Goal: Communication & Community: Share content

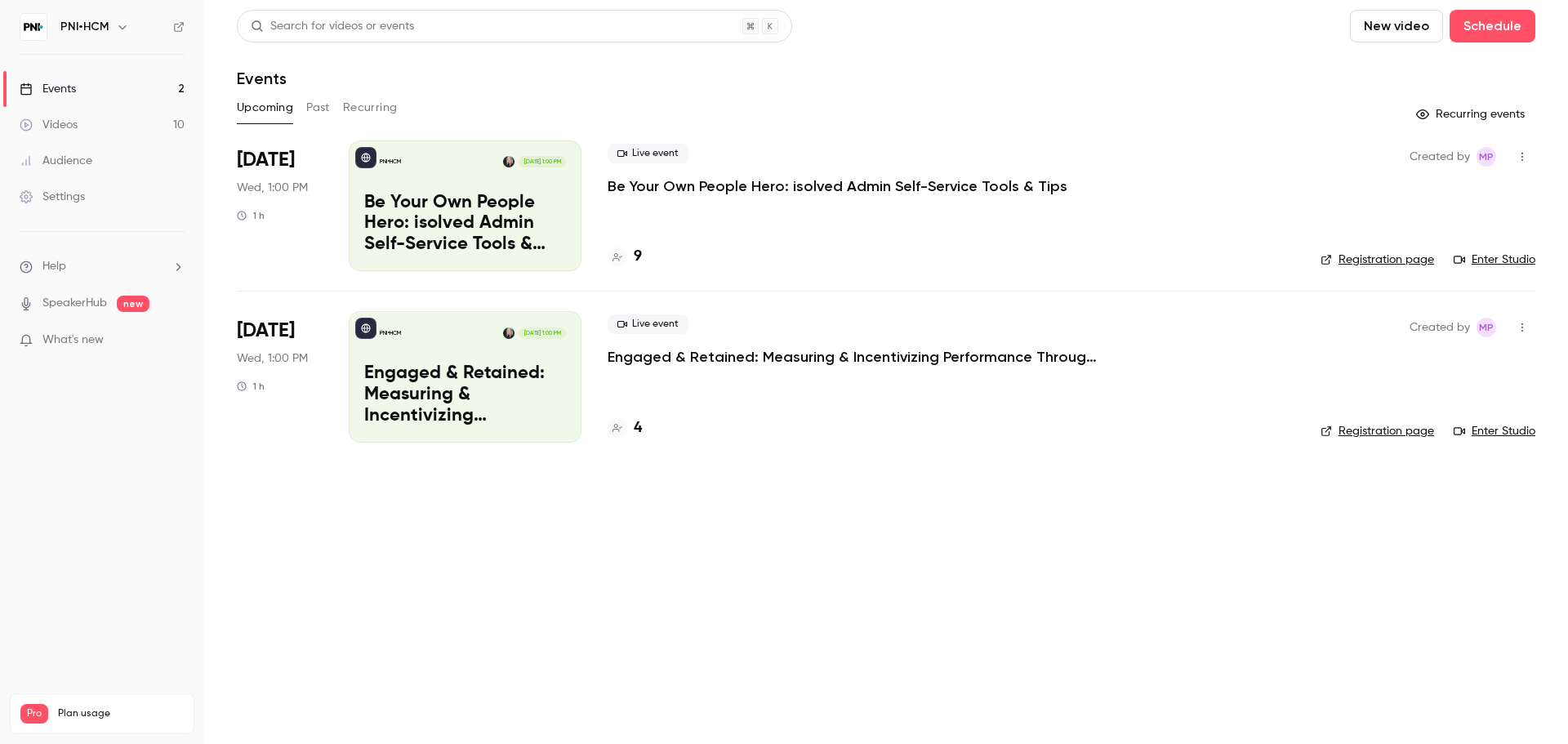
click at [1095, 180] on div "Live event Be Your Own People Hero: isolved Admin Self-Service Tools & Tips" at bounding box center [951, 169] width 687 height 53
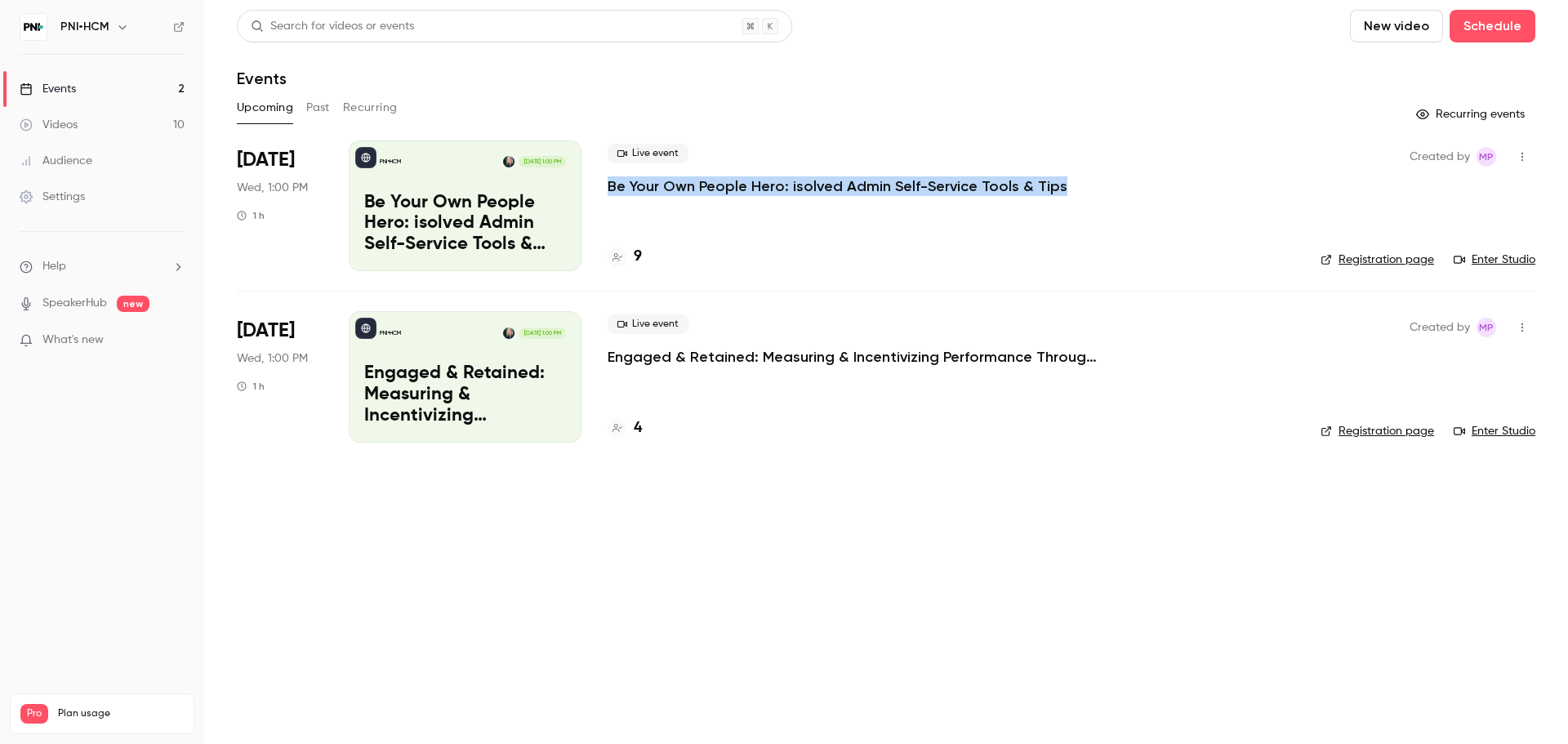
click at [1095, 180] on div "Live event Be Your Own People Hero: isolved Admin Self-Service Tools & Tips" at bounding box center [951, 169] width 687 height 53
copy div "Be Your Own People Hero: isolved Admin Self-Service Tools & Tips"
click at [676, 183] on p "Be Your Own People Hero: isolved Admin Self-Service Tools & Tips" at bounding box center [837, 186] width 460 height 19
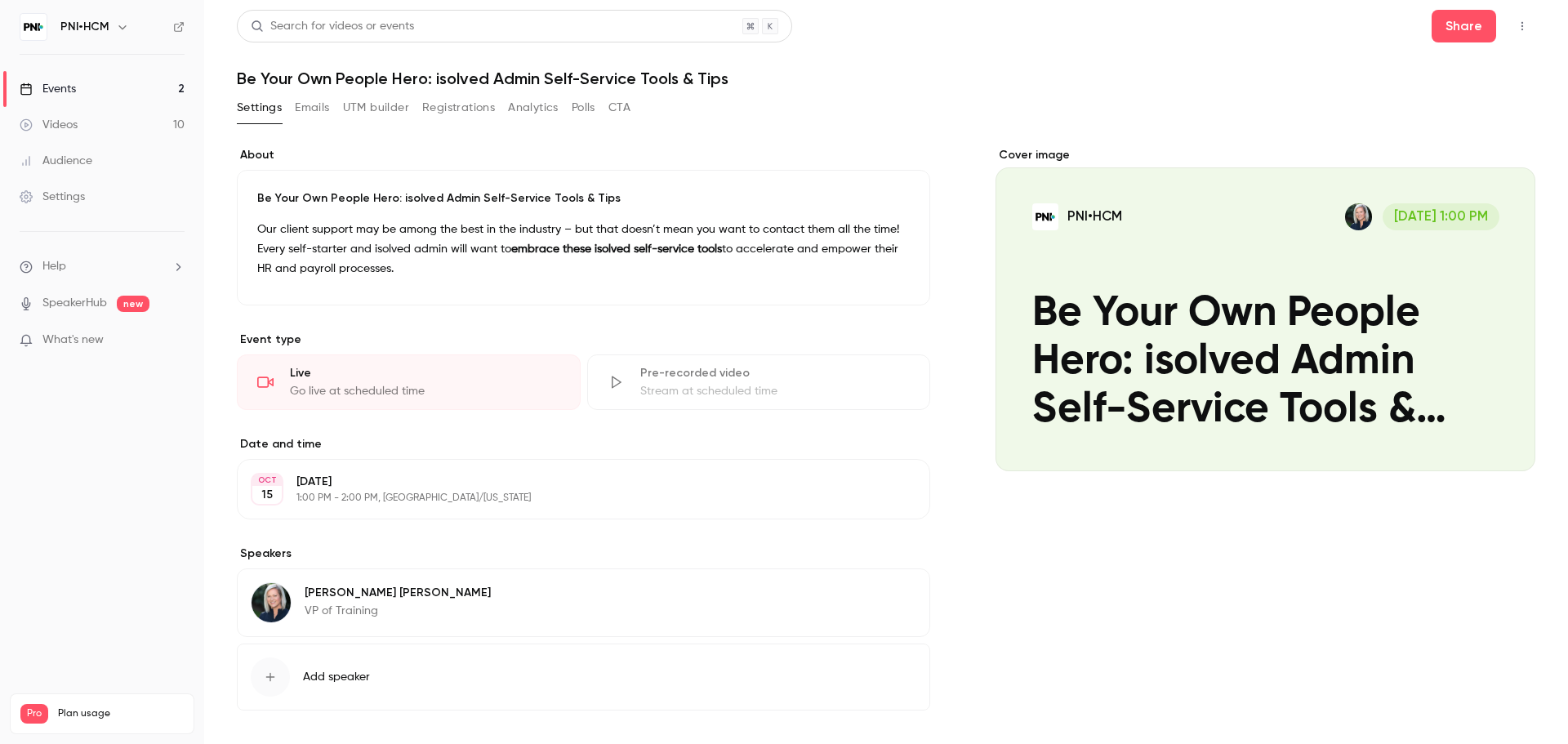
click at [579, 80] on h1 "Be Your Own People Hero: isolved Admin Self-Service Tools & Tips" at bounding box center [886, 78] width 1299 height 19
click at [569, 204] on p "Be Your Own People Hero: isolved Admin Self-Service Tools & Tips" at bounding box center [584, 199] width 653 height 17
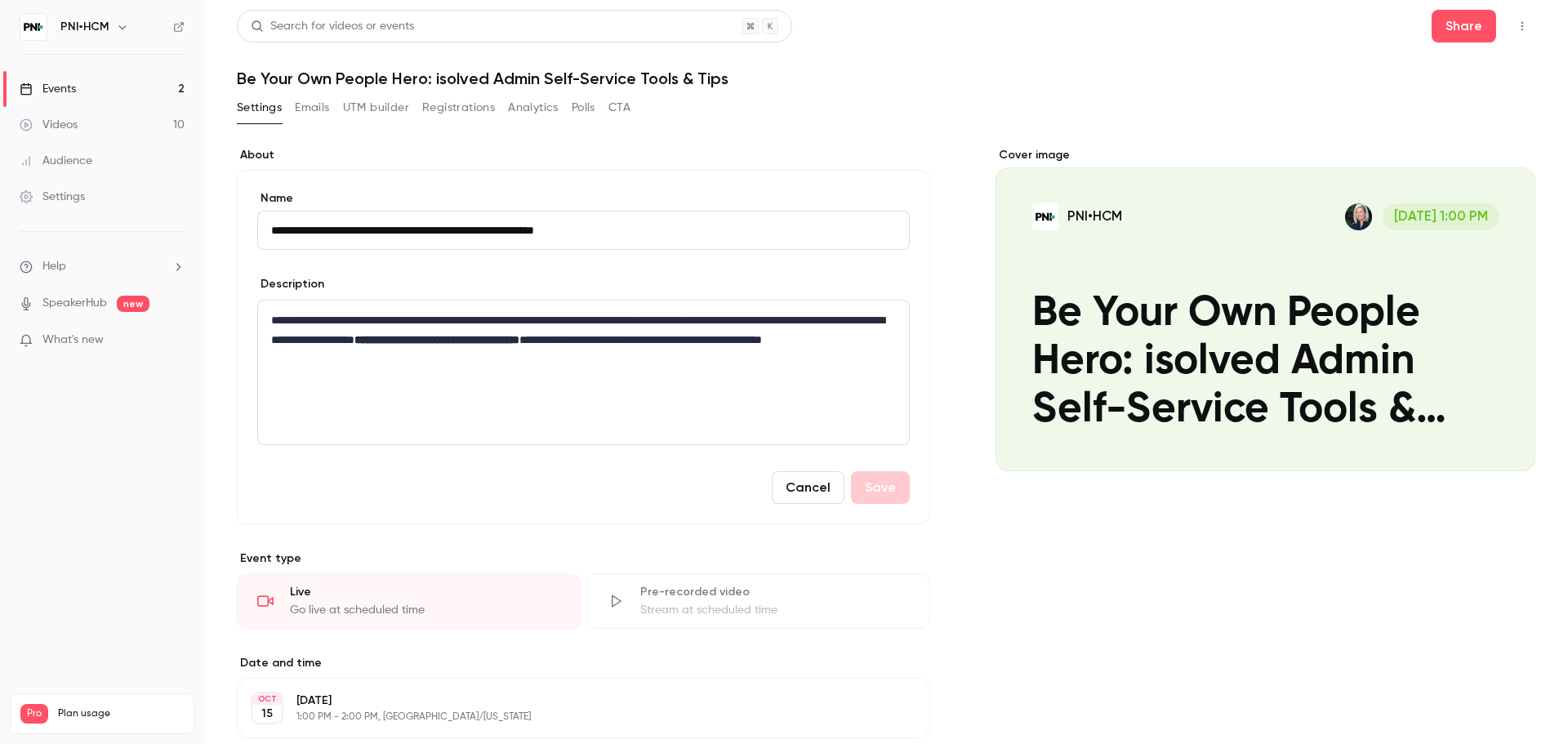
click at [639, 229] on input "**********" at bounding box center [584, 230] width 653 height 39
click at [457, 101] on button "Registrations" at bounding box center [459, 107] width 73 height 26
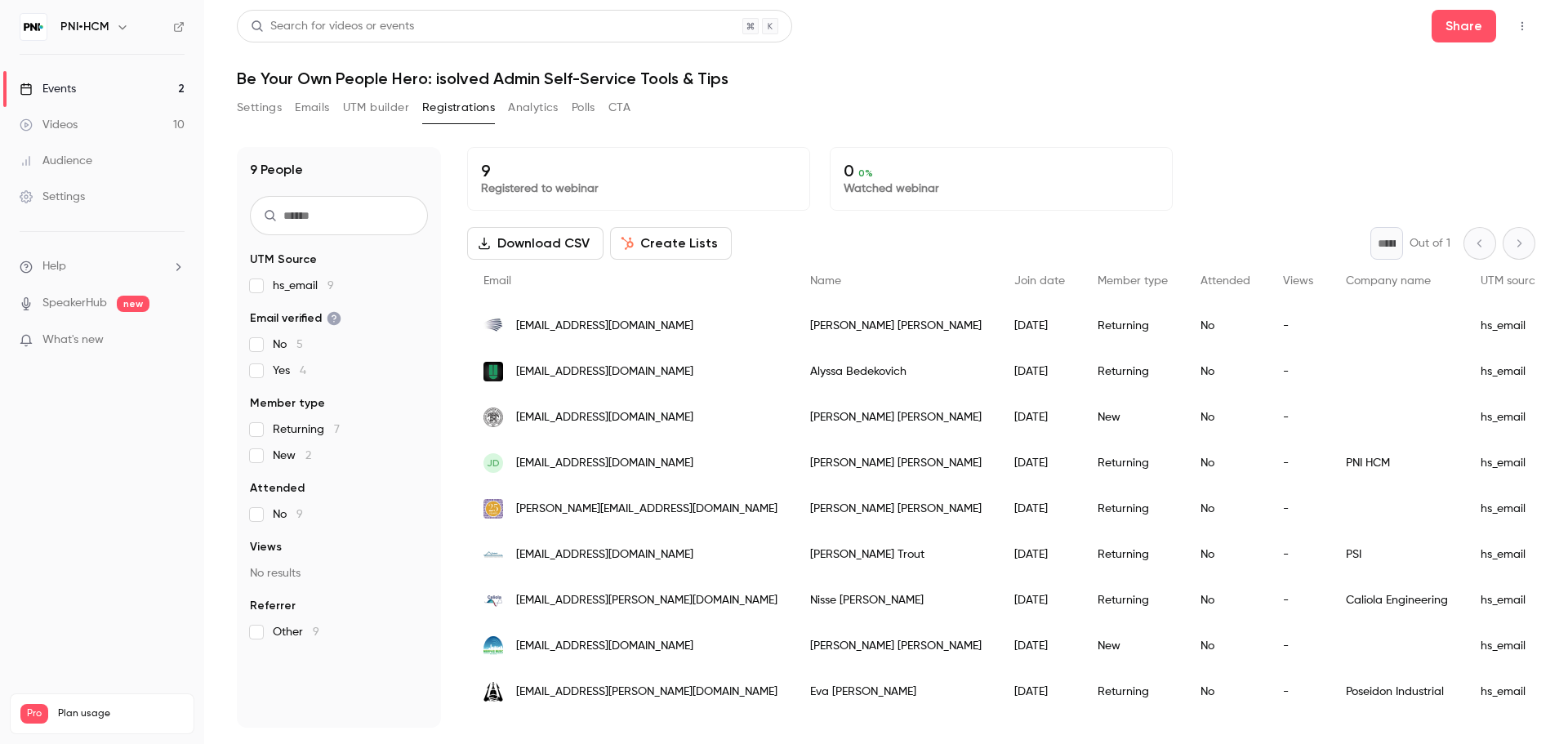
click at [684, 247] on button "Create Lists" at bounding box center [672, 242] width 122 height 32
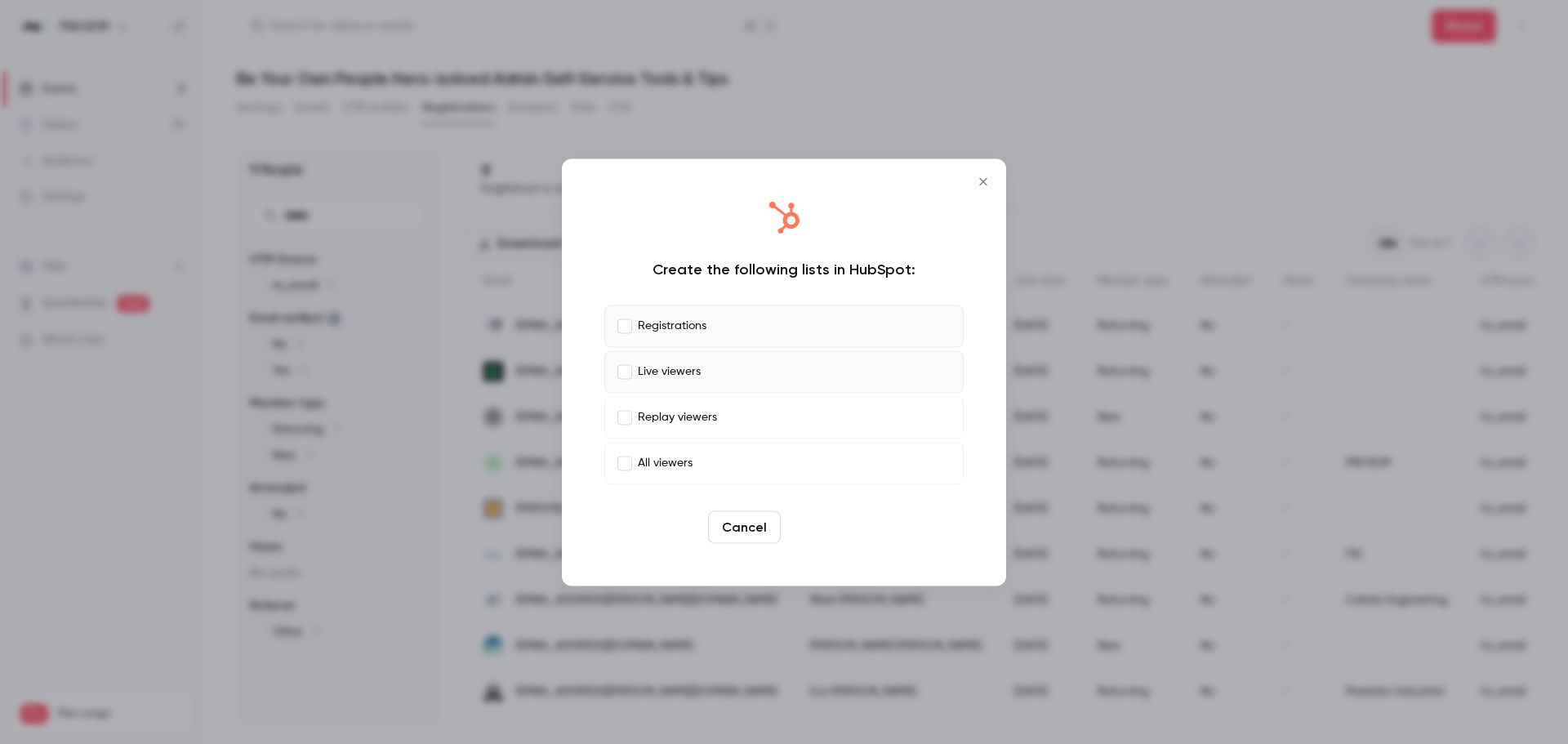
click at [807, 516] on button "Create" at bounding box center [823, 527] width 73 height 32
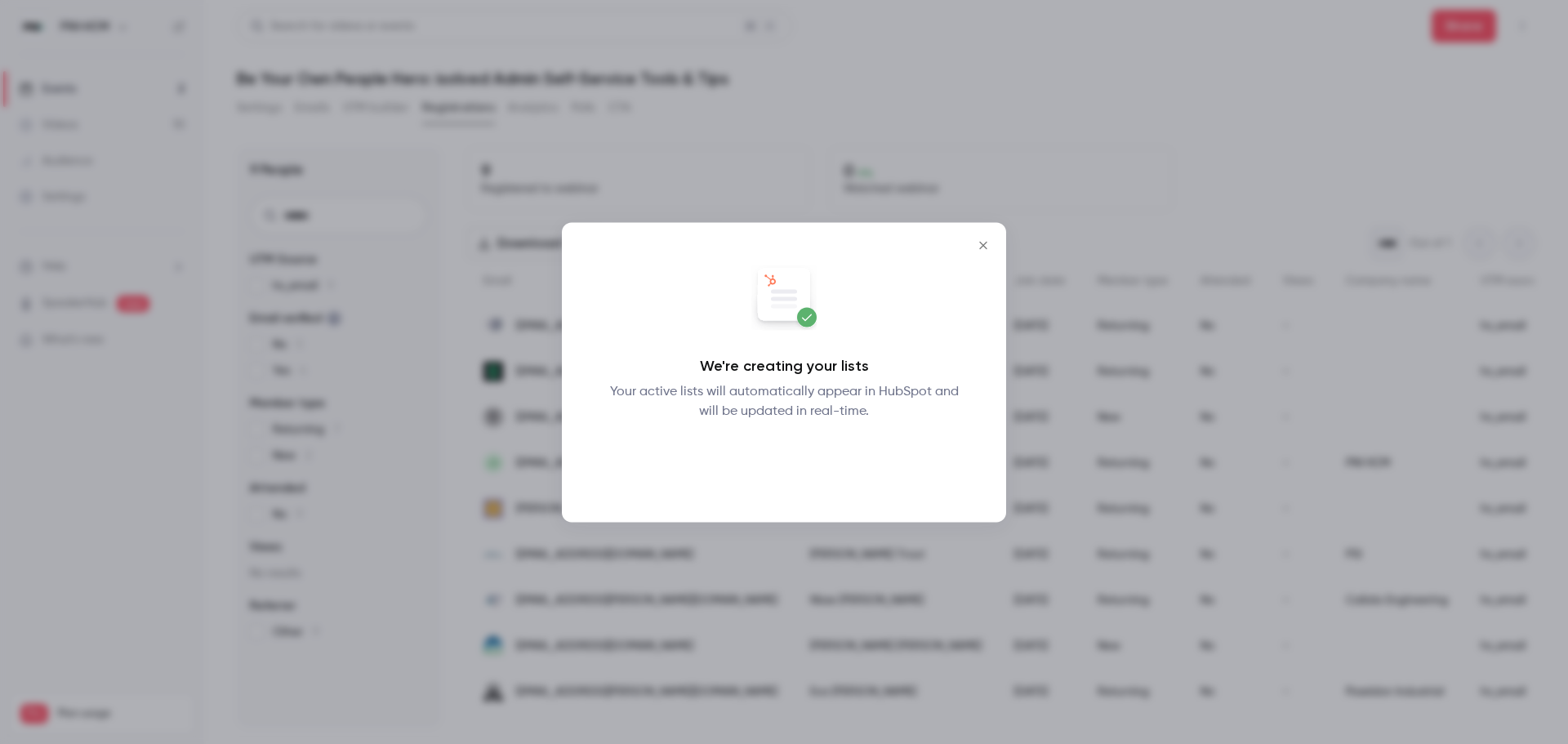
click at [792, 465] on button "Okay" at bounding box center [784, 463] width 59 height 32
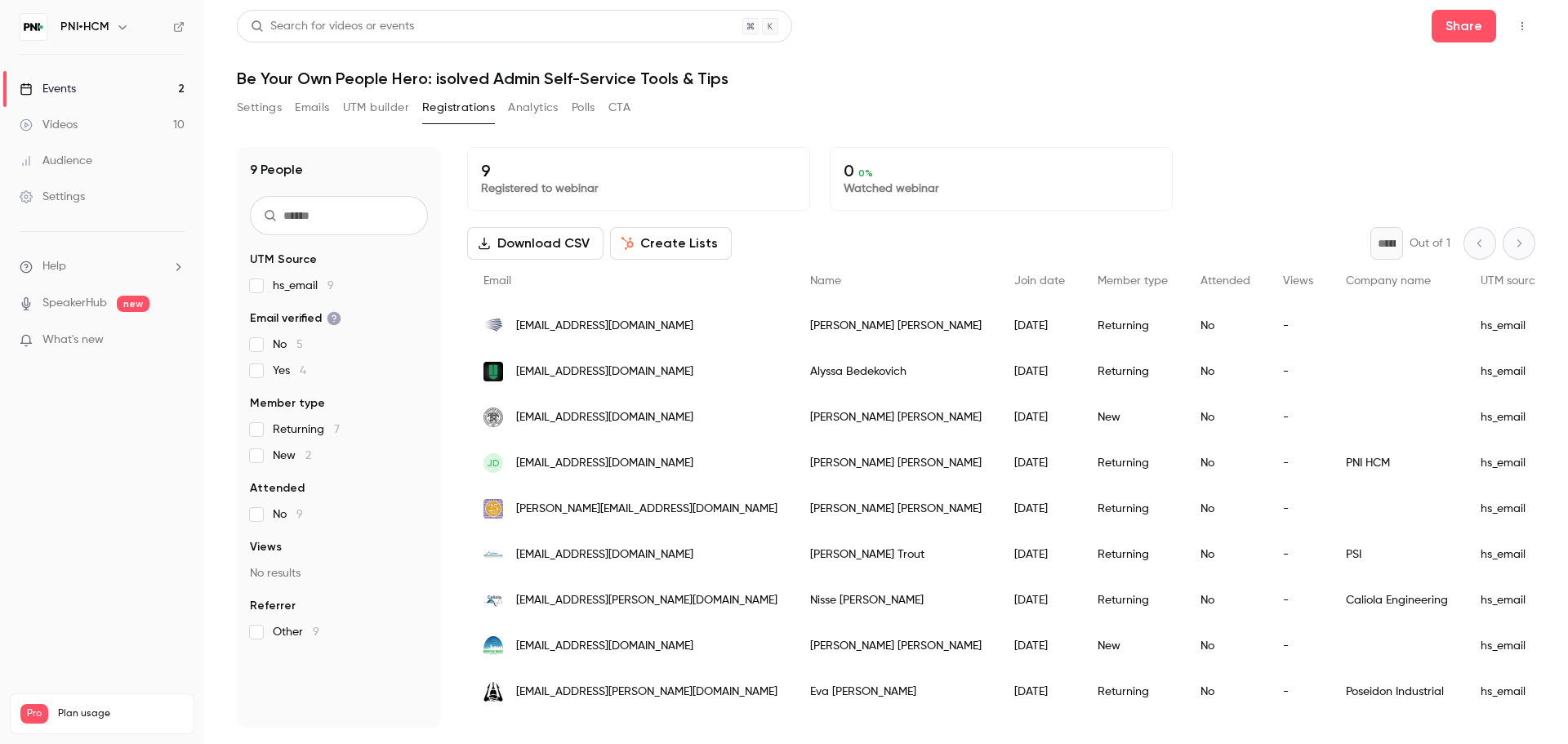
click at [1000, 59] on header "Search for videos or events Share Be Your Own People Hero: isolved Admin Self-S…" at bounding box center [886, 49] width 1299 height 79
click at [261, 108] on button "Settings" at bounding box center [259, 107] width 45 height 26
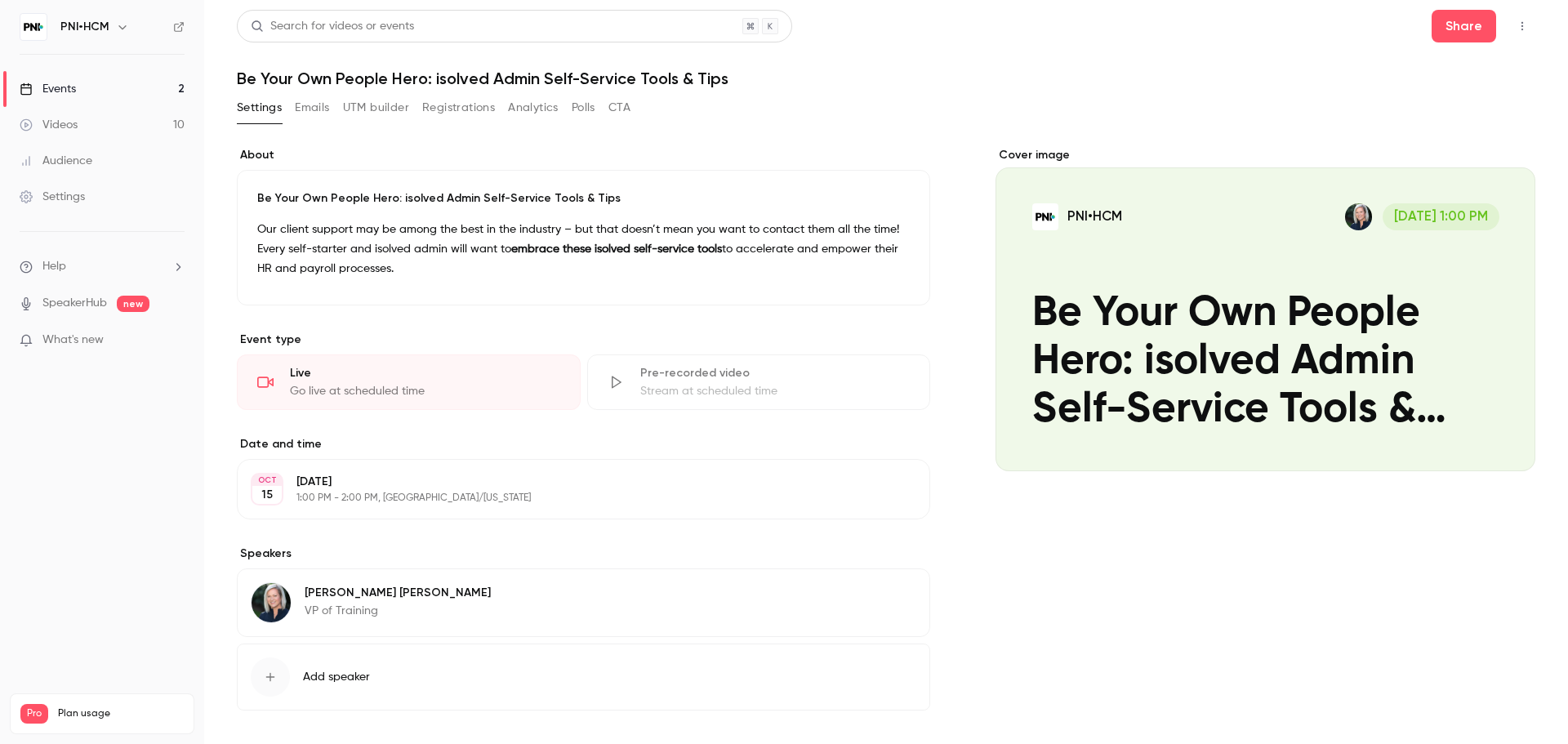
click at [1510, 29] on button "button" at bounding box center [1523, 26] width 26 height 26
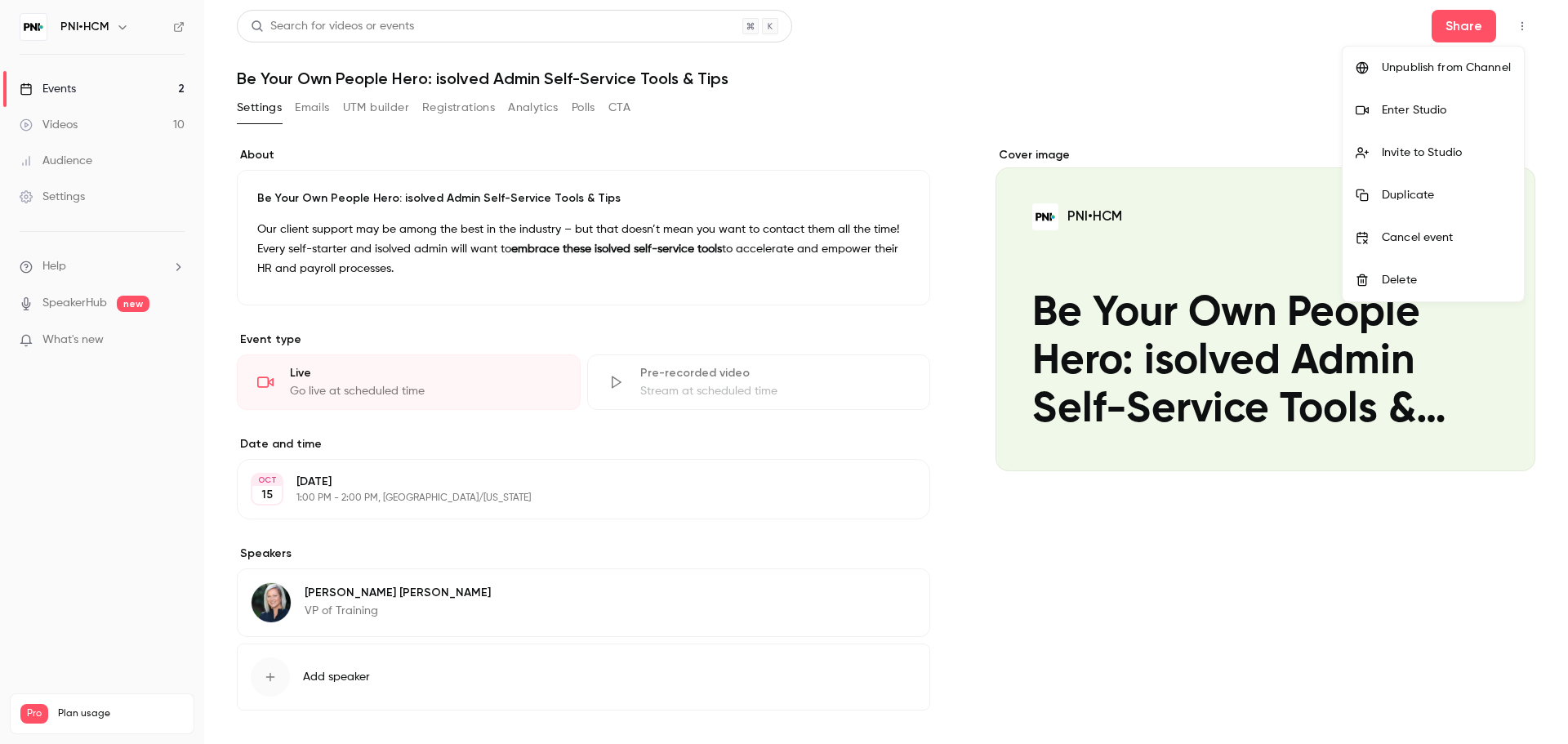
click at [1452, 164] on li "Invite to Studio" at bounding box center [1434, 153] width 181 height 43
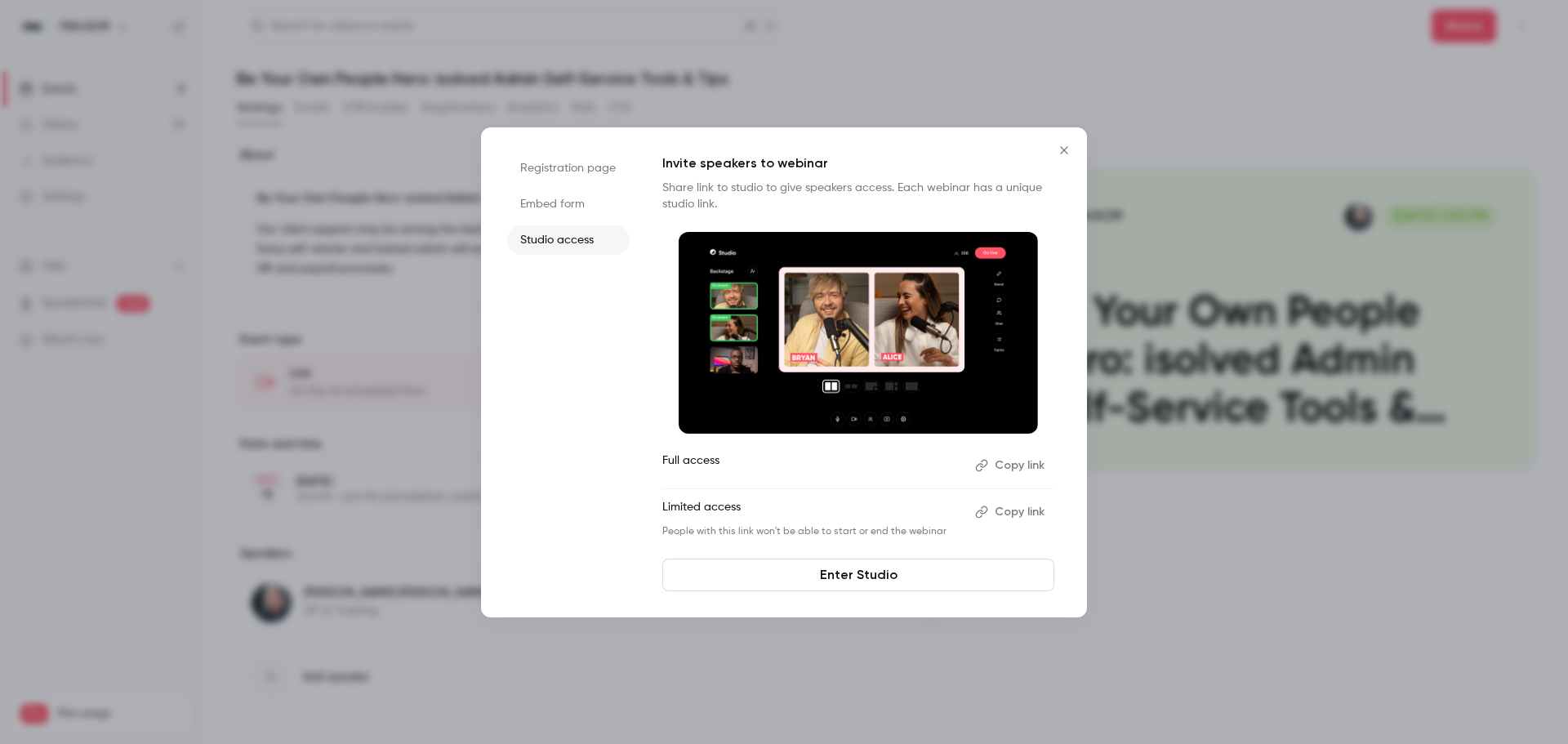
click at [1027, 465] on button "Copy link" at bounding box center [1011, 465] width 86 height 26
click at [1061, 143] on button "Close" at bounding box center [1064, 150] width 32 height 32
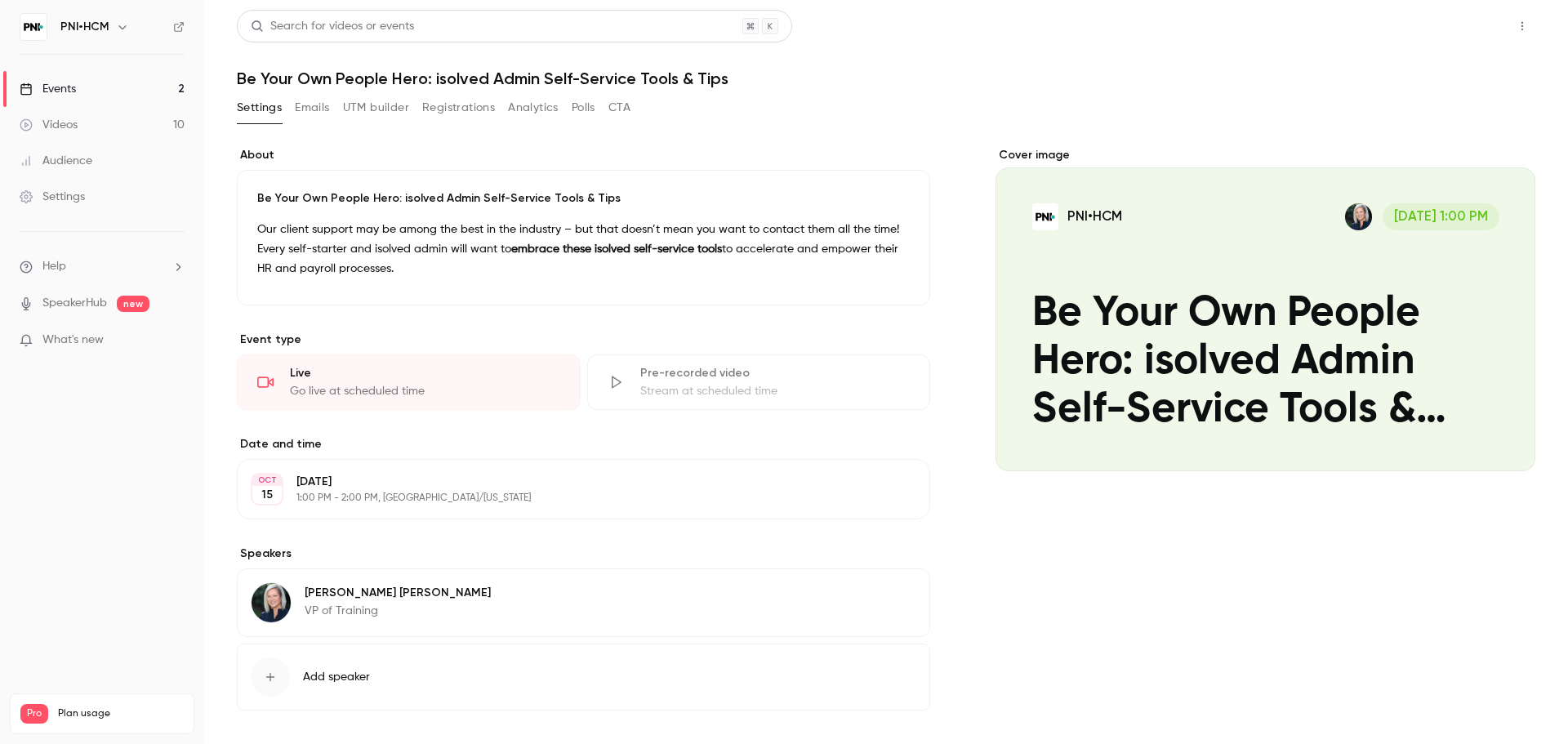
click at [1474, 35] on button "Share" at bounding box center [1464, 26] width 65 height 32
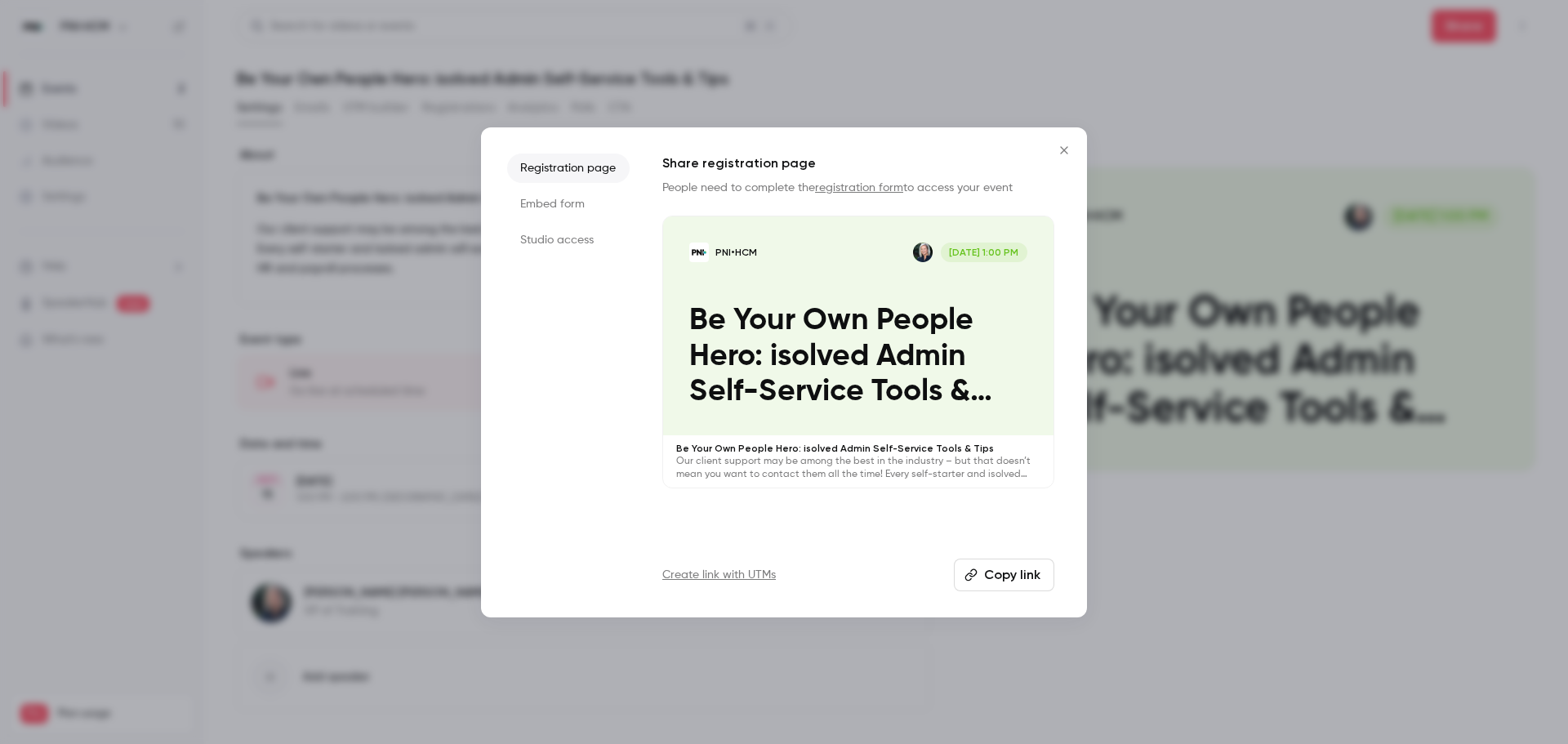
click at [1003, 577] on button "Copy link" at bounding box center [1004, 575] width 101 height 32
click at [1054, 143] on button "Close" at bounding box center [1064, 150] width 32 height 32
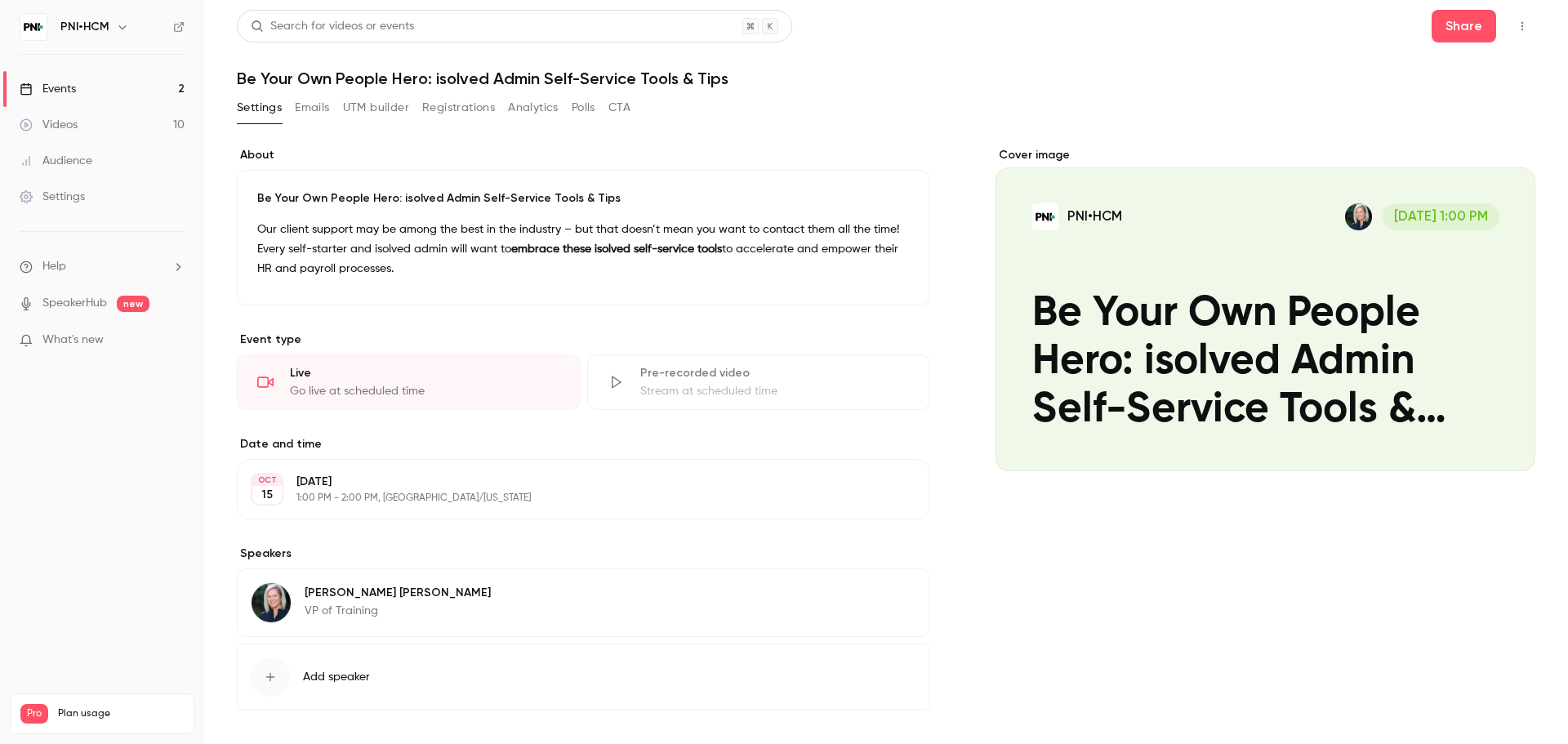
click at [576, 72] on h1 "Be Your Own People Hero: isolved Admin Self-Service Tools & Tips" at bounding box center [886, 78] width 1299 height 19
copy div "Be Your Own People Hero: isolved Admin Self-Service Tools & Tips Settings Email…"
